Goal: Task Accomplishment & Management: Complete application form

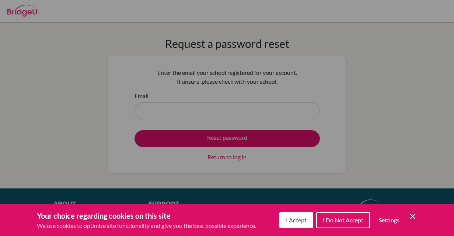
click at [413, 210] on div "Your choice regarding cookies on this site We use cookies to optimise site func…" at bounding box center [227, 220] width 454 height 32
click at [413, 216] on icon "Save and close" at bounding box center [412, 216] width 5 height 5
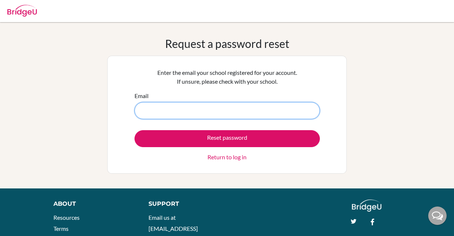
click at [209, 116] on input "Email" at bounding box center [226, 110] width 185 height 17
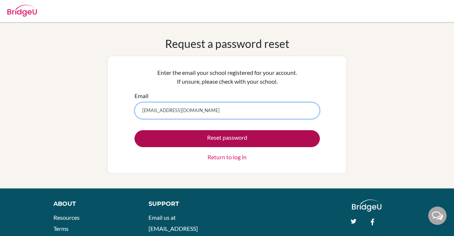
type input "[EMAIL_ADDRESS][DOMAIN_NAME]"
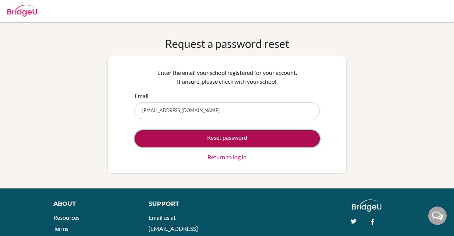
click at [187, 140] on button "Reset password" at bounding box center [226, 138] width 185 height 17
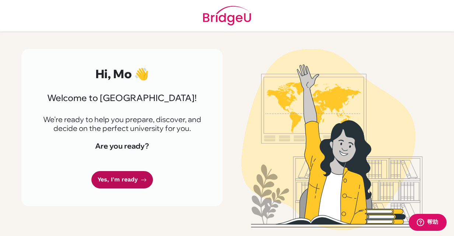
click at [137, 184] on link "Yes, I'm ready" at bounding box center [122, 179] width 62 height 17
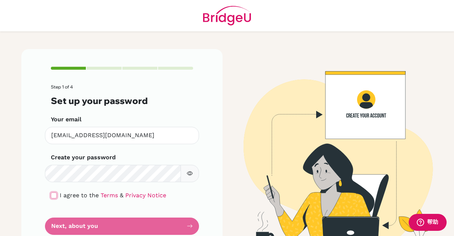
click at [52, 195] on input "checkbox" at bounding box center [54, 195] width 6 height 6
checkbox input "true"
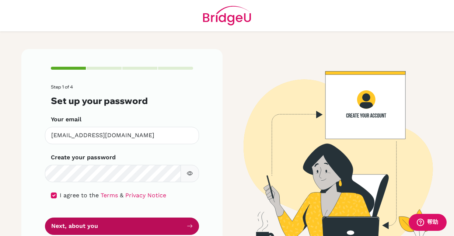
click at [101, 226] on button "Next, about you" at bounding box center [122, 225] width 154 height 17
